Goal: Find specific page/section: Find specific page/section

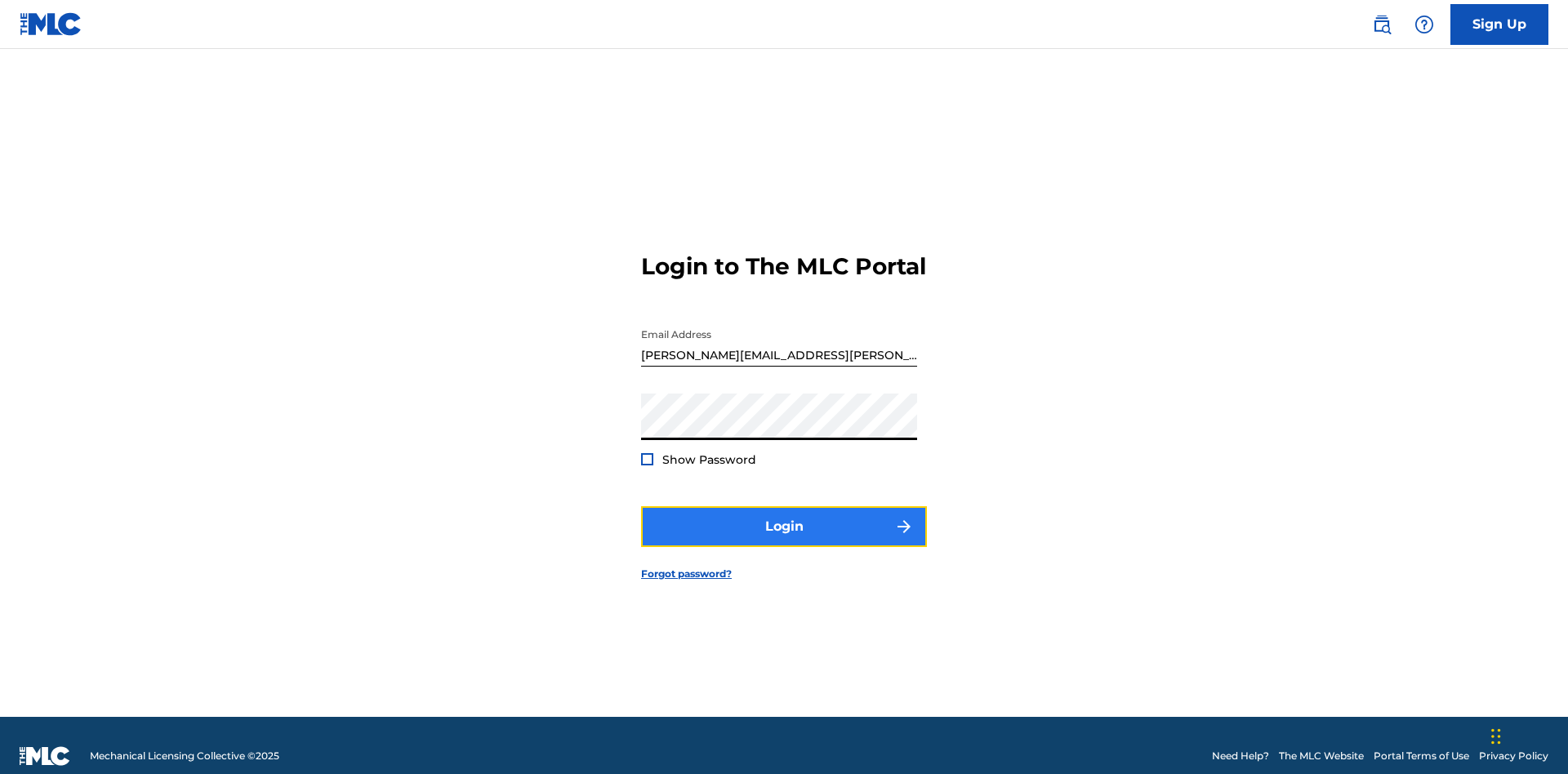
click at [784, 519] on button "Login" at bounding box center [784, 526] width 286 height 41
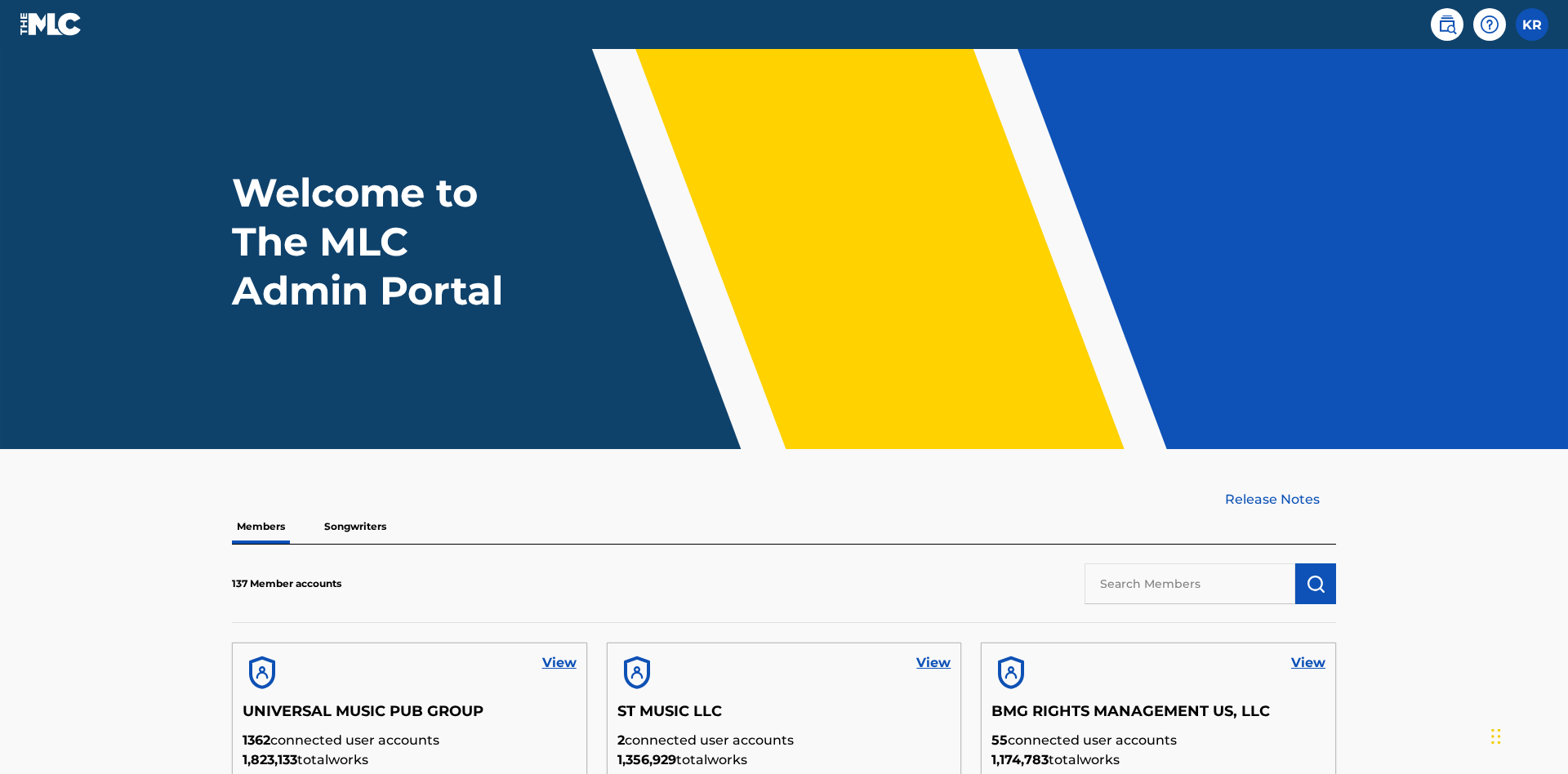
click at [1190, 563] on input "text" at bounding box center [1189, 583] width 211 height 41
click at [1316, 574] on img "submit" at bounding box center [1316, 584] width 20 height 20
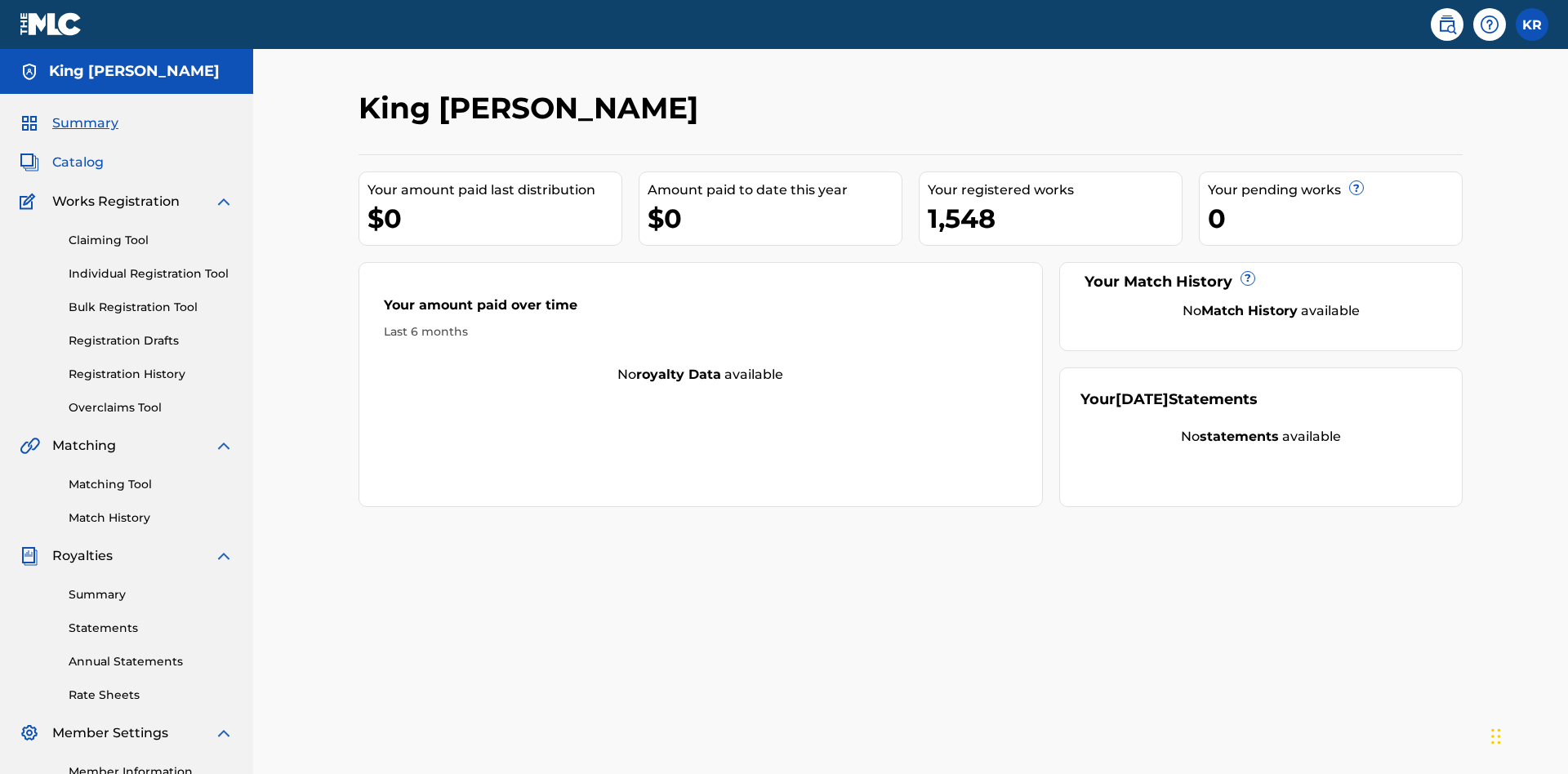
click at [78, 153] on span "Catalog" at bounding box center [78, 163] width 52 height 20
